Goal: Task Accomplishment & Management: Use online tool/utility

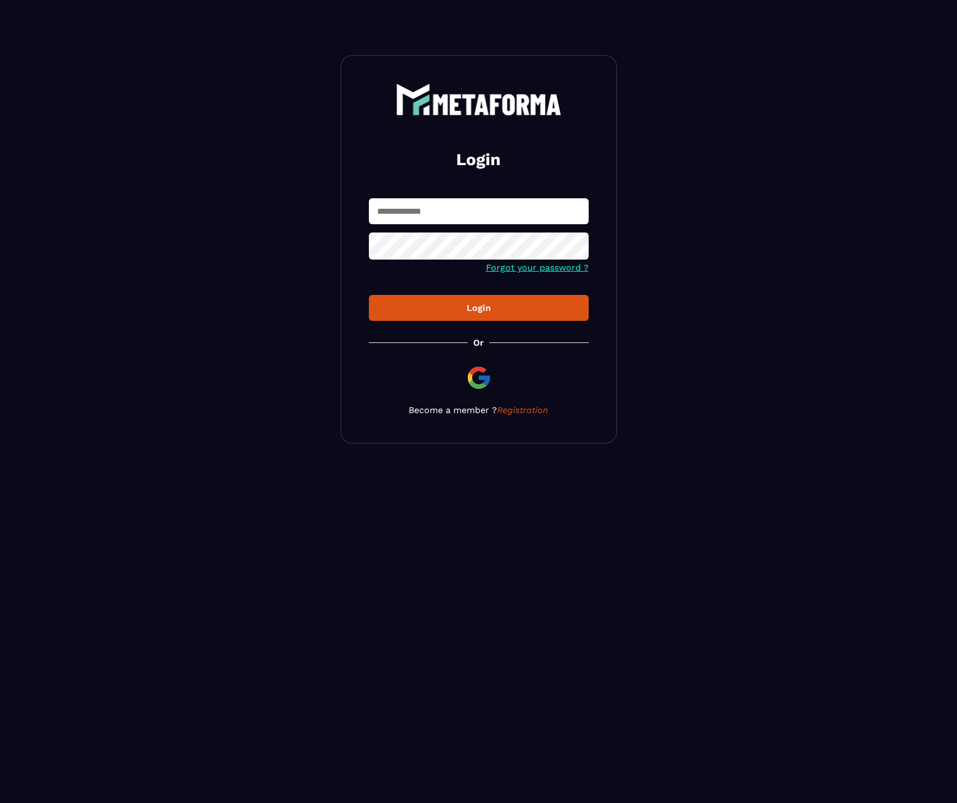
click at [485, 214] on input "text" at bounding box center [479, 211] width 220 height 26
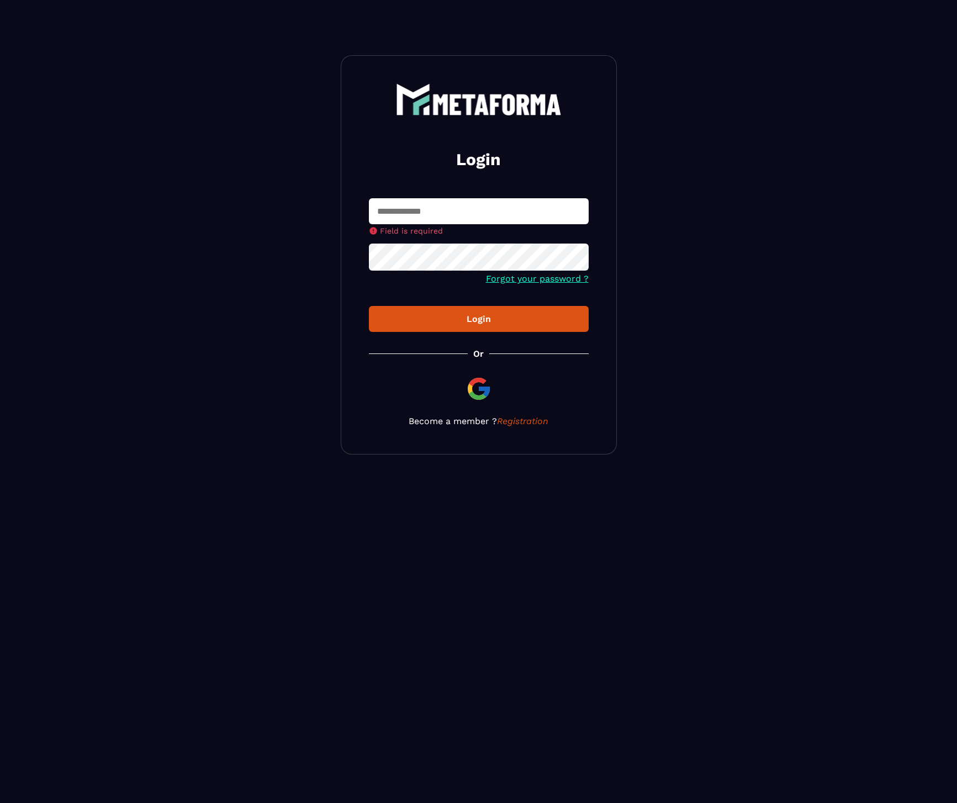
type input "**********"
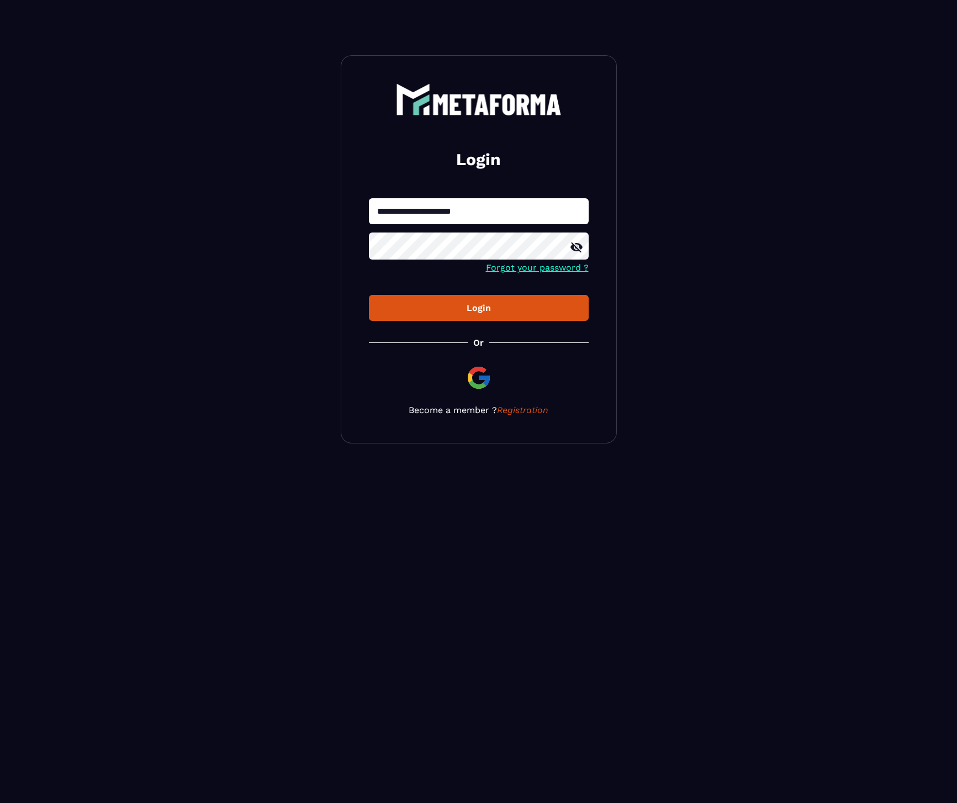
click at [494, 305] on div "Login" at bounding box center [479, 308] width 202 height 10
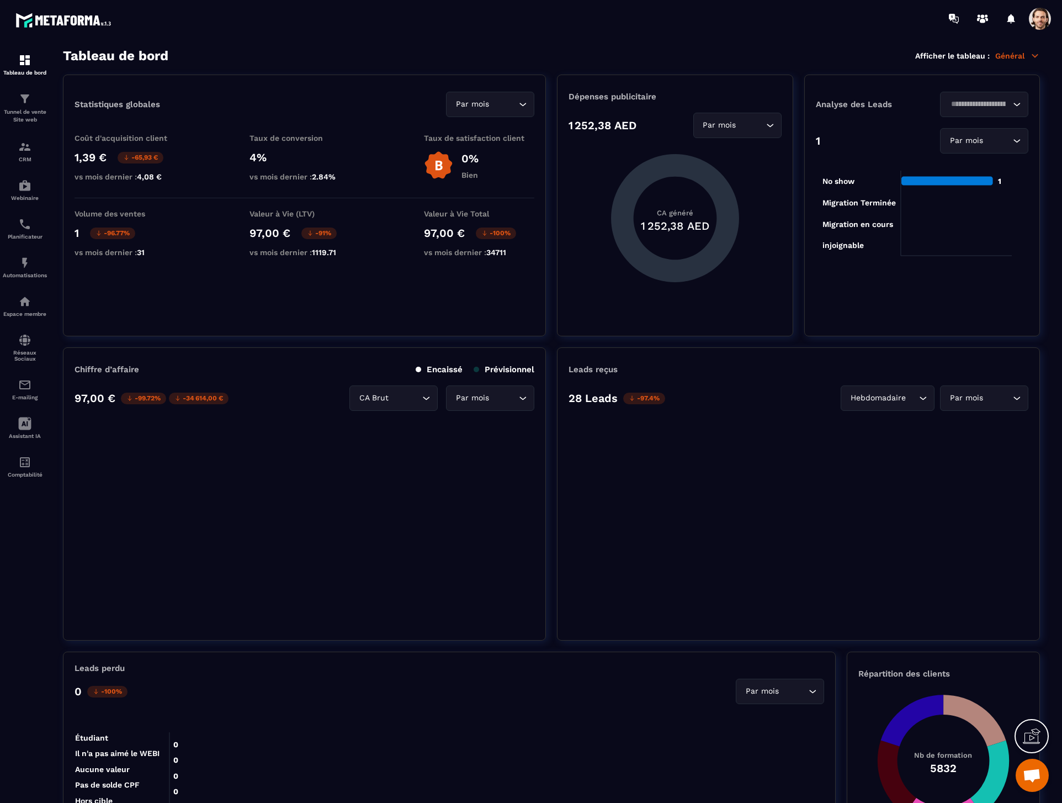
click at [956, 20] on span at bounding box center [1040, 19] width 22 height 22
